Goal: Task Accomplishment & Management: Complete application form

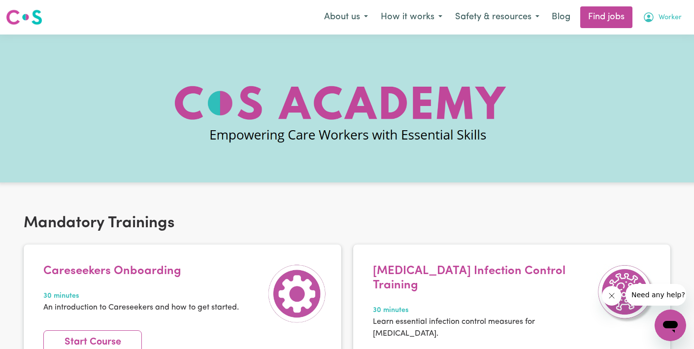
click at [674, 17] on span "Worker" at bounding box center [670, 17] width 23 height 11
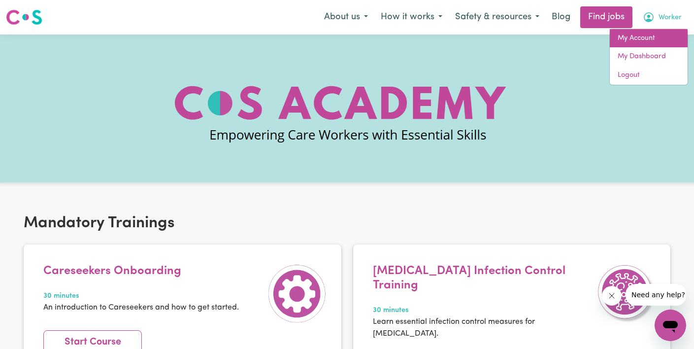
click at [672, 30] on link "My Account" at bounding box center [649, 38] width 78 height 19
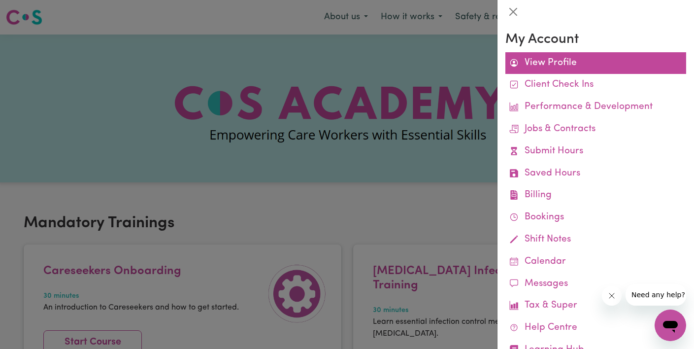
click at [592, 57] on link "View Profile" at bounding box center [595, 63] width 181 height 22
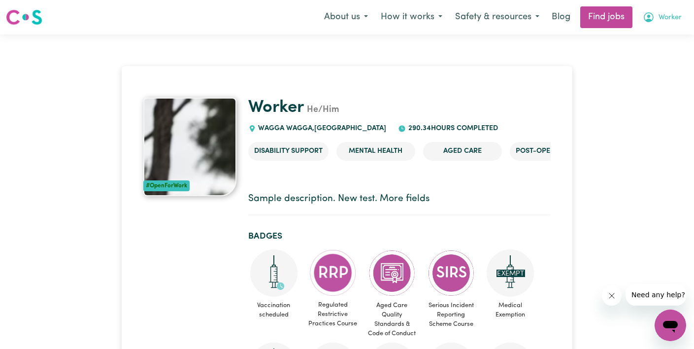
click at [665, 11] on button "Worker" at bounding box center [662, 17] width 52 height 21
click at [669, 20] on span "Worker" at bounding box center [670, 17] width 23 height 11
click at [654, 42] on link "My Account" at bounding box center [649, 38] width 78 height 19
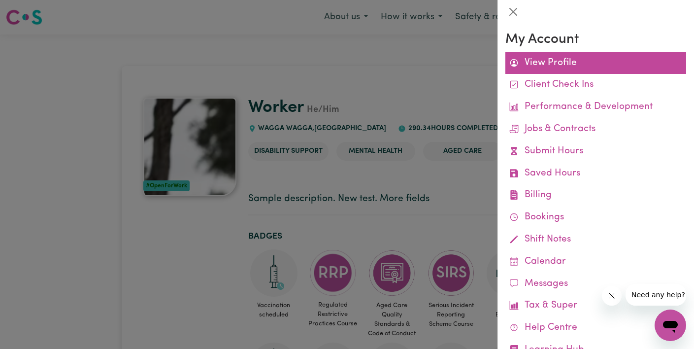
click at [597, 62] on link "View Profile" at bounding box center [595, 63] width 181 height 22
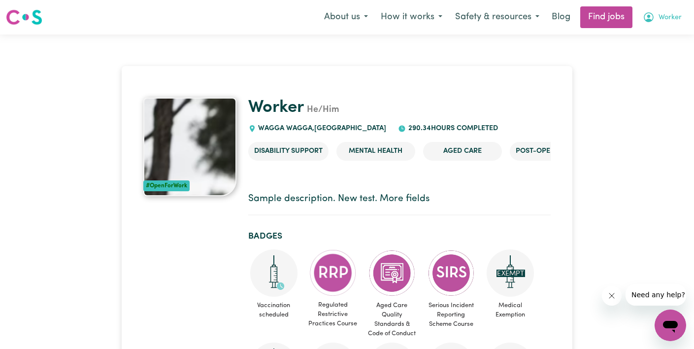
click at [676, 17] on span "Worker" at bounding box center [670, 17] width 23 height 11
click at [667, 43] on link "My Account" at bounding box center [649, 38] width 78 height 19
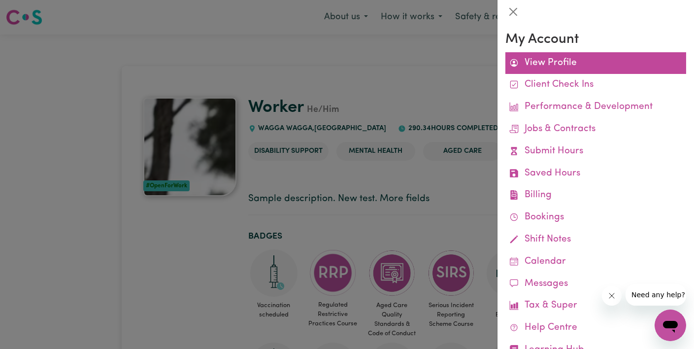
click at [577, 67] on link "View Profile" at bounding box center [595, 63] width 181 height 22
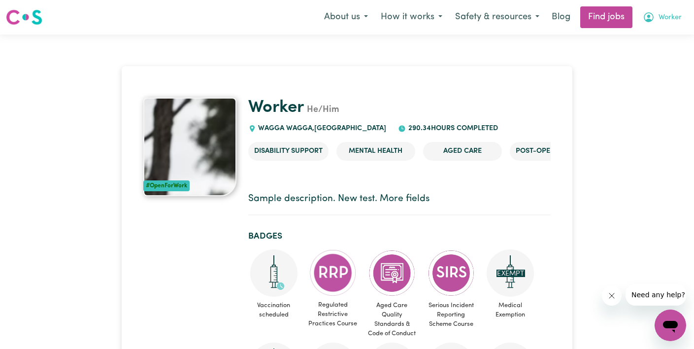
click at [666, 17] on span "Worker" at bounding box center [670, 17] width 23 height 11
click at [654, 55] on link "My Dashboard" at bounding box center [649, 56] width 78 height 19
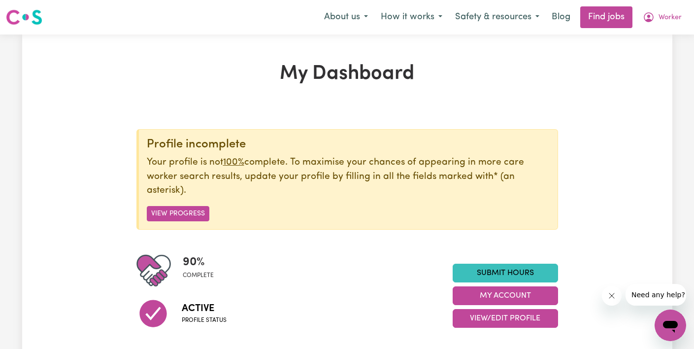
click at [532, 285] on div "Submit Hours My Account View/Edit Profile" at bounding box center [505, 296] width 105 height 64
click at [198, 210] on button "View Progress" at bounding box center [178, 213] width 63 height 15
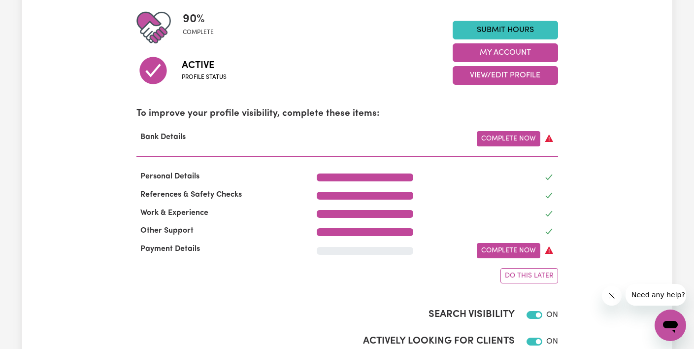
scroll to position [311, 0]
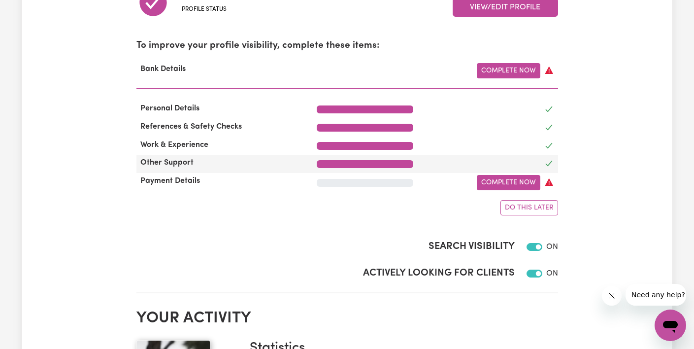
click at [486, 172] on div "Other Support" at bounding box center [347, 164] width 422 height 18
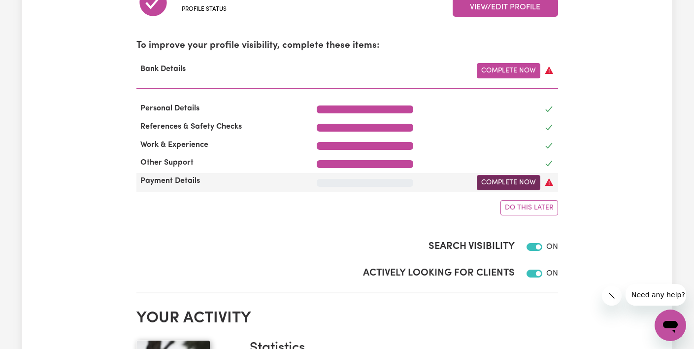
click at [486, 185] on link "Complete Now" at bounding box center [509, 182] width 64 height 15
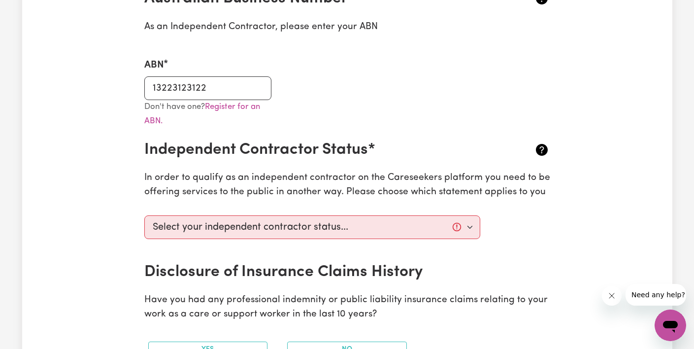
scroll to position [332, 0]
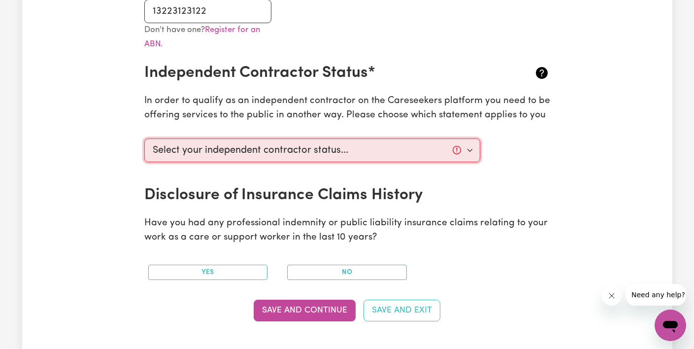
click at [464, 151] on select "Select your independent contractor status... I am providing services through an…" at bounding box center [312, 150] width 336 height 24
select select "I am providing services through another platform"
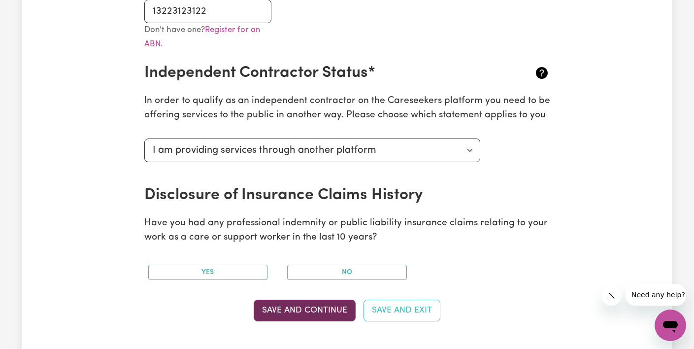
click at [342, 318] on button "Save and Continue" at bounding box center [305, 310] width 102 height 22
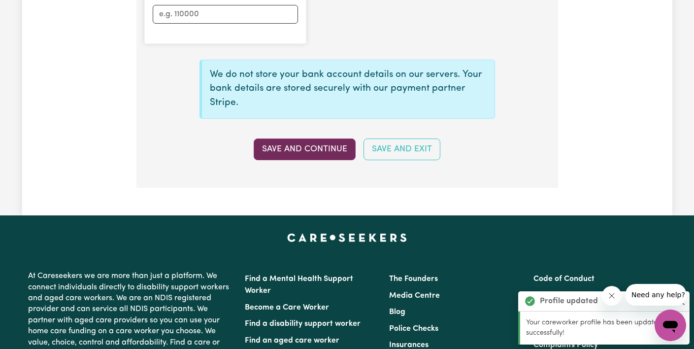
click at [330, 147] on button "Save and Continue" at bounding box center [305, 149] width 102 height 22
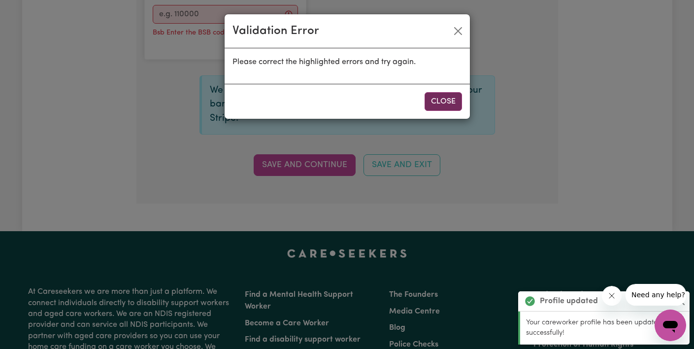
click at [437, 102] on button "Close" at bounding box center [443, 101] width 37 height 19
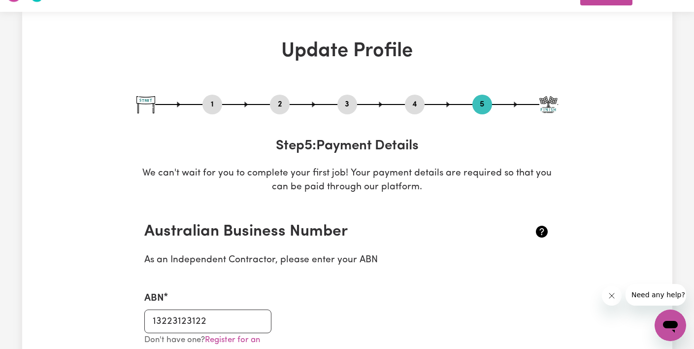
scroll to position [0, 0]
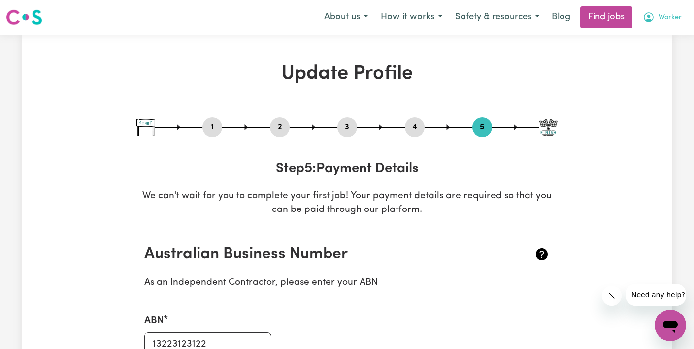
click at [656, 15] on button "Worker" at bounding box center [662, 17] width 52 height 21
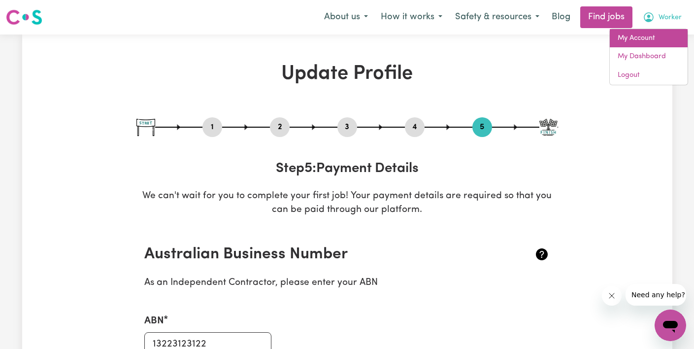
click at [655, 44] on link "My Account" at bounding box center [649, 38] width 78 height 19
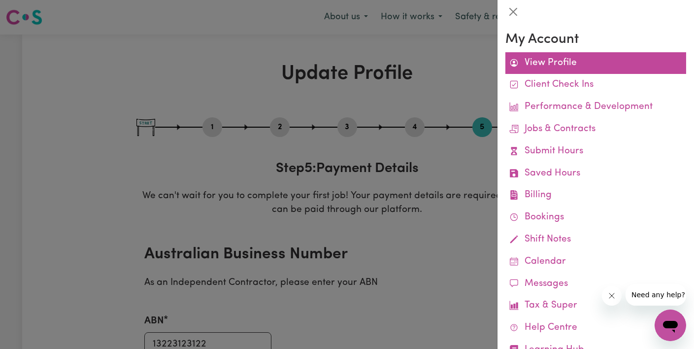
click at [609, 57] on link "View Profile" at bounding box center [595, 63] width 181 height 22
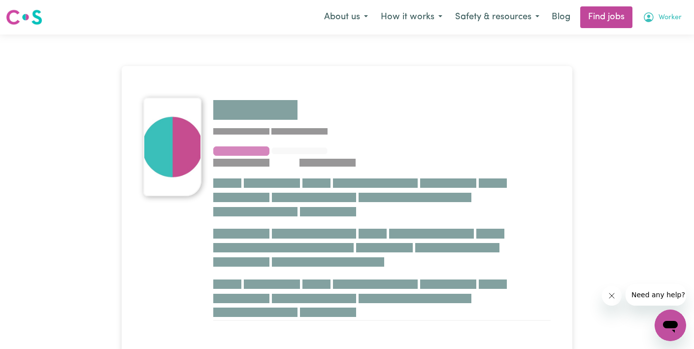
click at [661, 15] on span "Worker" at bounding box center [670, 17] width 23 height 11
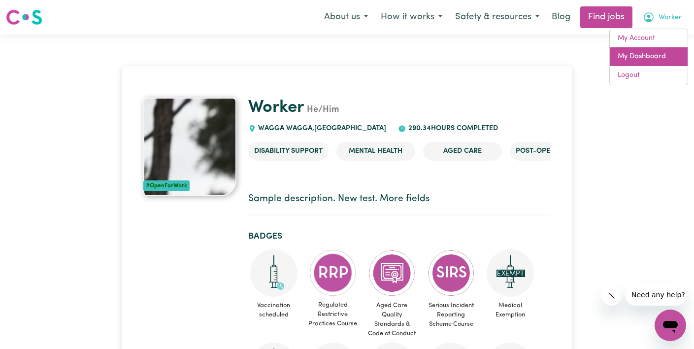
click at [662, 59] on link "My Dashboard" at bounding box center [649, 56] width 78 height 19
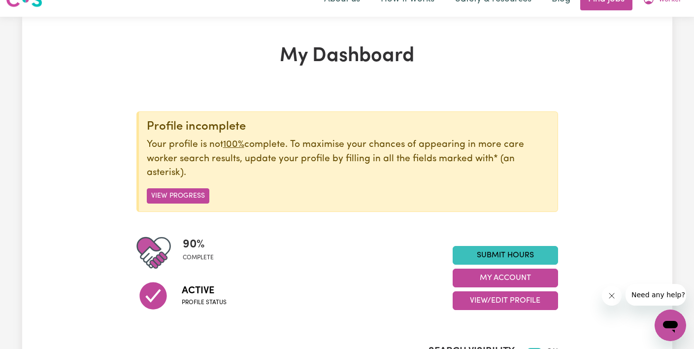
scroll to position [62, 0]
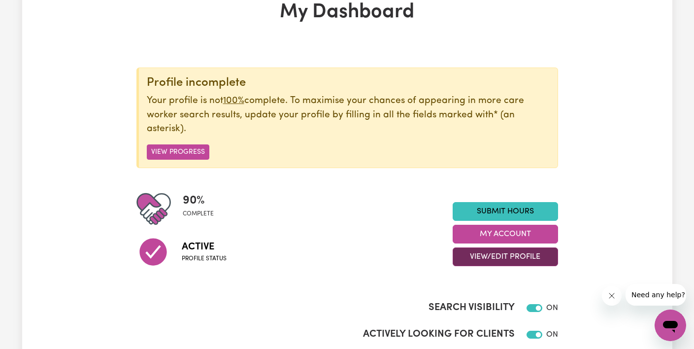
click at [519, 259] on button "View/Edit Profile" at bounding box center [505, 256] width 105 height 19
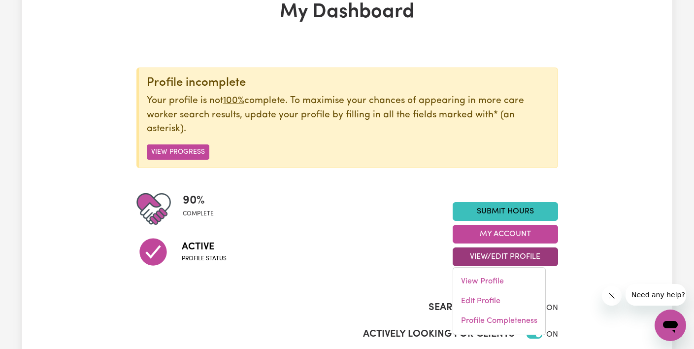
click at [416, 212] on div "90 % complete" at bounding box center [294, 209] width 316 height 34
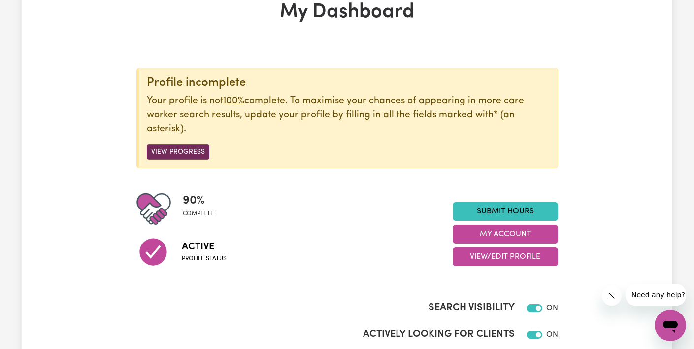
click at [189, 152] on button "View Progress" at bounding box center [178, 151] width 63 height 15
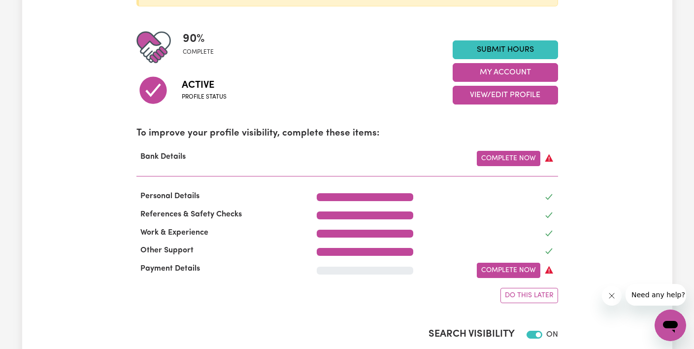
scroll to position [253, 0]
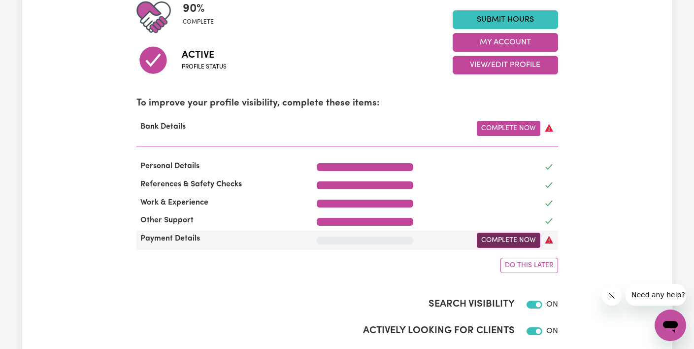
click at [498, 239] on link "Complete Now" at bounding box center [509, 239] width 64 height 15
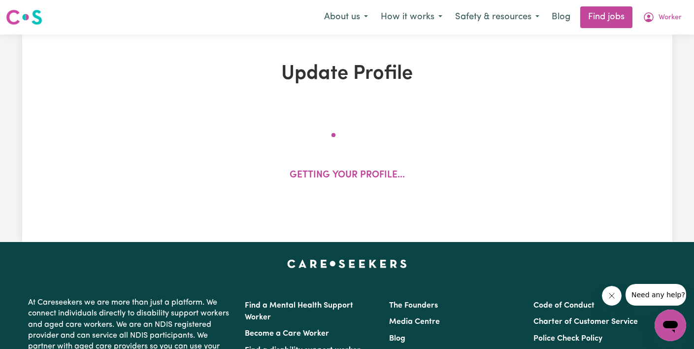
select select "I am providing services through another platform"
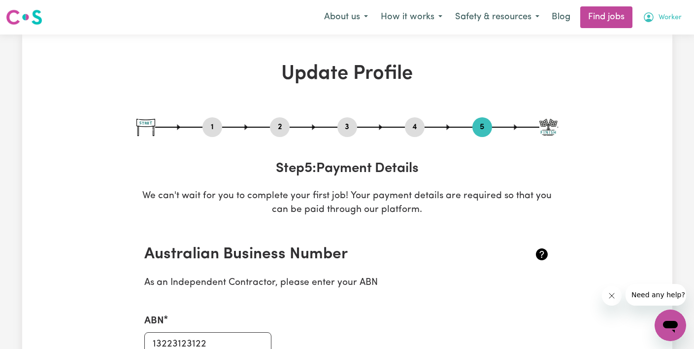
click at [667, 8] on button "Worker" at bounding box center [662, 17] width 52 height 21
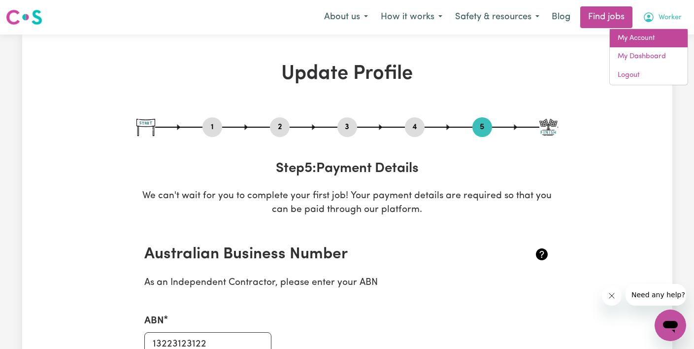
click at [661, 35] on link "My Account" at bounding box center [649, 38] width 78 height 19
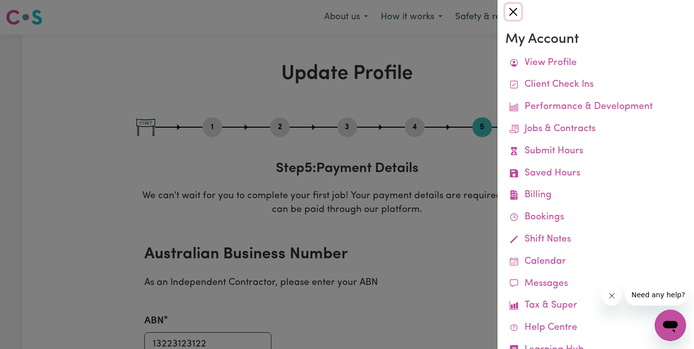
click at [512, 19] on button "Close" at bounding box center [513, 12] width 16 height 16
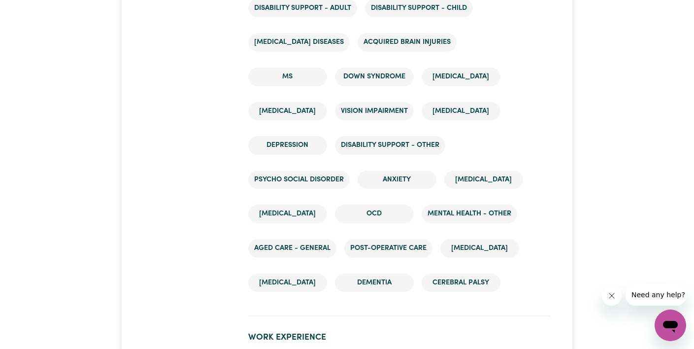
scroll to position [1645, 0]
